Goal: Navigation & Orientation: Understand site structure

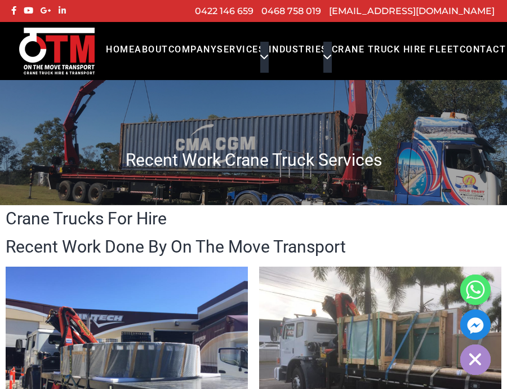
click at [60, 12] on icon at bounding box center [62, 10] width 7 height 8
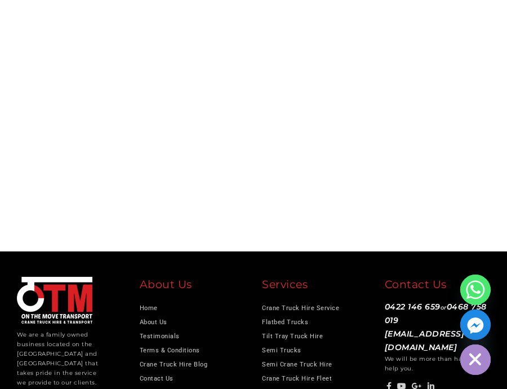
scroll to position [1588, 0]
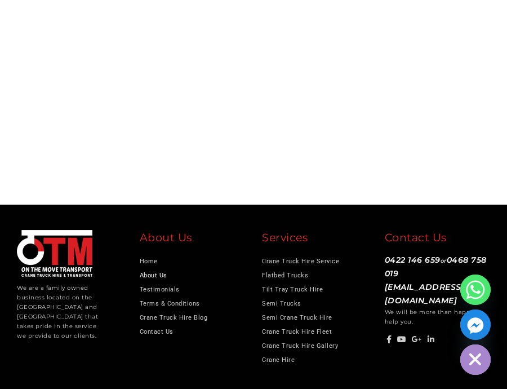
click at [150, 279] on link "About Us" at bounding box center [154, 275] width 28 height 7
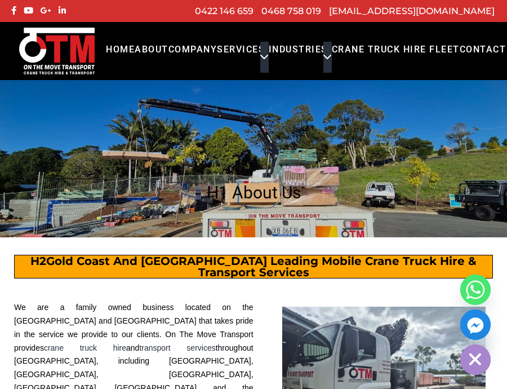
click at [77, 61] on img at bounding box center [57, 50] width 80 height 49
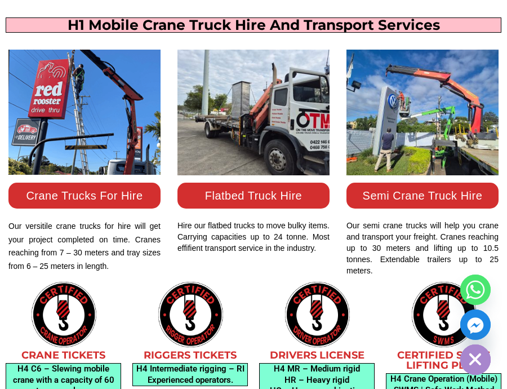
scroll to position [372, 0]
